Goal: Information Seeking & Learning: Find specific fact

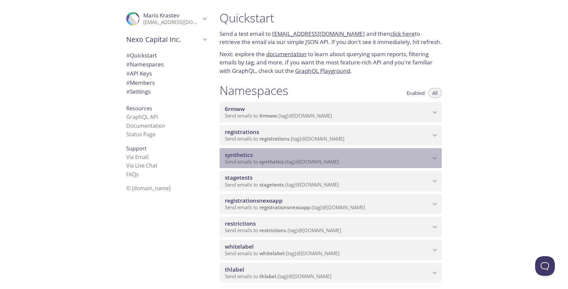
click at [273, 153] on span "synthetics" at bounding box center [328, 155] width 206 height 7
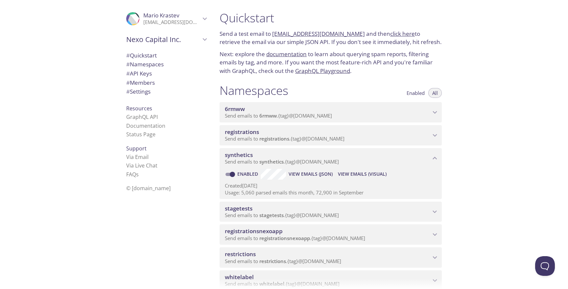
click at [346, 174] on span "View Emails (Visual)" at bounding box center [362, 174] width 49 height 8
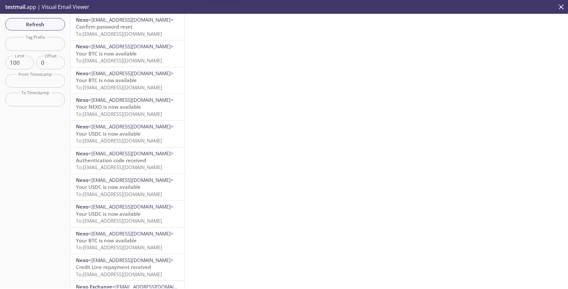
click at [22, 44] on input "text" at bounding box center [35, 43] width 60 height 13
paste input "whitelisting-on-synthetic"
type input "whitelisting-on-synthetic"
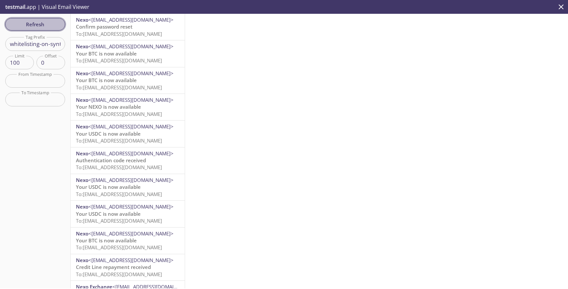
click at [45, 29] on button "Refresh" at bounding box center [35, 24] width 60 height 12
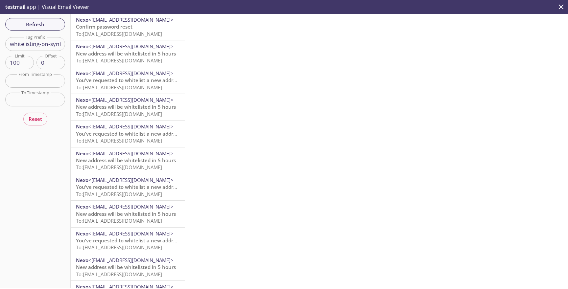
click at [101, 30] on span "Confirm password reset" at bounding box center [104, 26] width 57 height 7
